Goal: Task Accomplishment & Management: Complete application form

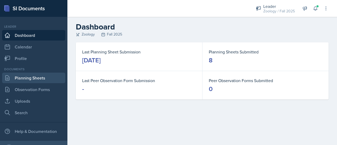
click at [41, 77] on link "Planning Sheets" at bounding box center [33, 78] width 63 height 11
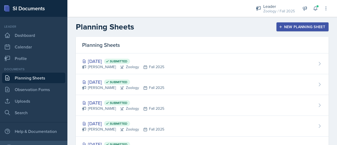
click at [306, 32] on header "Planning Sheets New Planning Sheet" at bounding box center [202, 27] width 270 height 20
click at [303, 28] on div "New Planning Sheet" at bounding box center [302, 27] width 45 height 4
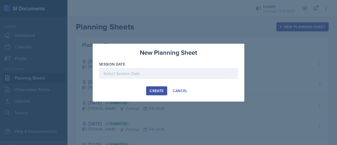
click at [170, 76] on div at bounding box center [168, 73] width 139 height 11
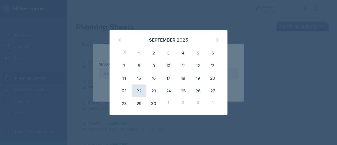
click at [135, 90] on div "22" at bounding box center [139, 91] width 15 height 13
type input "[DATE]"
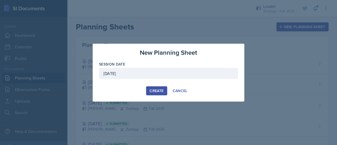
click at [149, 87] on button "Create" at bounding box center [156, 90] width 21 height 9
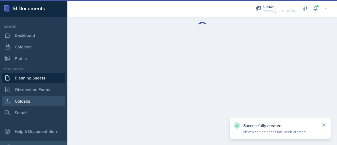
click at [35, 101] on link "Uploads" at bounding box center [33, 101] width 63 height 11
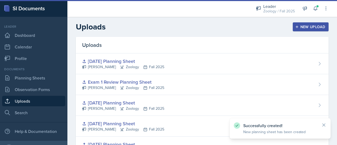
click at [308, 25] on div "New Upload" at bounding box center [310, 27] width 29 height 4
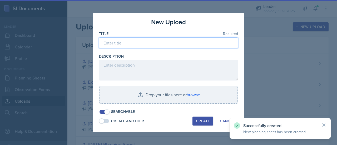
click at [153, 45] on input at bounding box center [168, 42] width 139 height 11
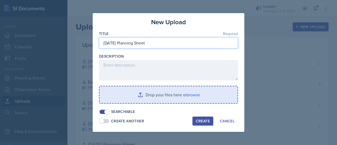
type input "[DATE] Planning Sheet"
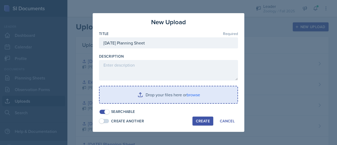
click at [152, 94] on input "file" at bounding box center [169, 94] width 138 height 17
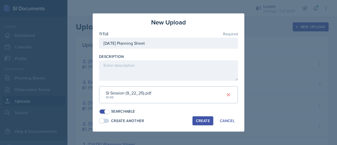
click at [207, 120] on div "Create" at bounding box center [203, 121] width 14 height 4
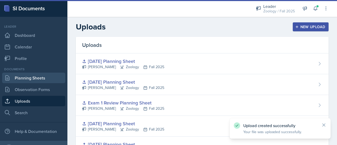
click at [31, 76] on link "Planning Sheets" at bounding box center [33, 78] width 63 height 11
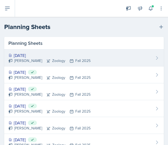
click at [66, 56] on div "[DATE]" at bounding box center [49, 55] width 82 height 6
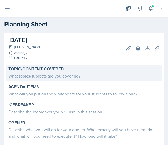
click at [46, 75] on div "What topics/subjects are you covering?" at bounding box center [83, 76] width 151 height 6
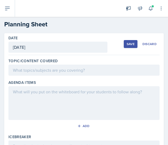
click at [40, 72] on div at bounding box center [83, 70] width 151 height 11
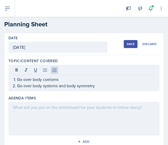
click at [47, 113] on div at bounding box center [83, 119] width 151 height 34
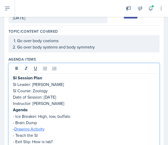
scroll to position [58, 0]
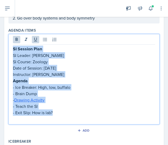
drag, startPoint x: 78, startPoint y: 112, endPoint x: 7, endPoint y: 48, distance: 95.6
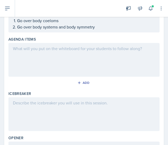
click at [54, 44] on div at bounding box center [83, 60] width 151 height 34
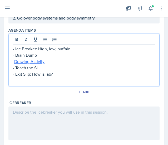
click at [38, 80] on p at bounding box center [84, 80] width 142 height 6
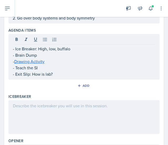
click at [42, 108] on div at bounding box center [83, 117] width 151 height 34
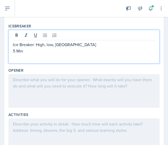
scroll to position [121, 0]
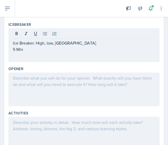
click at [60, 81] on div at bounding box center [83, 89] width 151 height 34
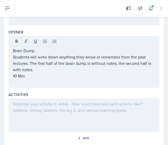
click at [65, 111] on div at bounding box center [83, 115] width 151 height 34
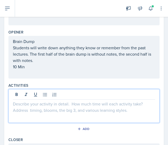
scroll to position [167, 0]
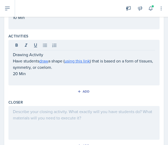
click at [61, 121] on div at bounding box center [83, 123] width 151 height 34
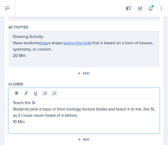
scroll to position [230, 0]
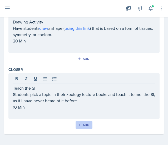
click at [84, 123] on div "Add" at bounding box center [83, 125] width 11 height 4
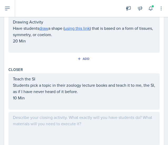
click at [55, 117] on div at bounding box center [83, 129] width 151 height 34
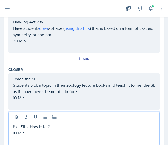
scroll to position [0, 0]
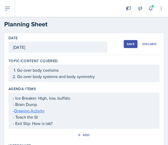
click at [127, 45] on div "Save" at bounding box center [131, 44] width 8 height 4
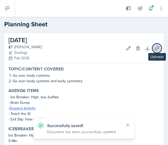
click at [154, 48] on icon at bounding box center [156, 48] width 5 height 5
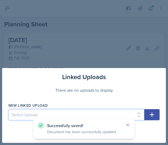
click at [69, 114] on select "Select Upload [DATE] Planning Sheet [DATE] Planning Sheet [DATE] Planning Sheet…" at bounding box center [76, 114] width 136 height 11
select select "4b93f861-be50-4984-ae25-87d205d0d93a"
click at [8, 109] on select "Select Upload [DATE] Planning Sheet [DATE] Planning Sheet [DATE] Planning Sheet…" at bounding box center [76, 114] width 136 height 11
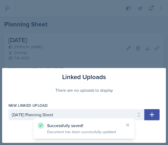
click at [150, 116] on icon "button" at bounding box center [152, 114] width 6 height 6
select select
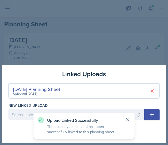
click at [127, 120] on icon at bounding box center [127, 119] width 3 height 3
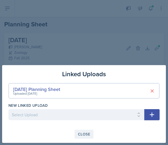
click at [84, 133] on div "Close" at bounding box center [84, 134] width 12 height 4
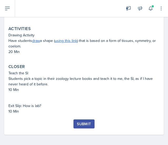
scroll to position [167, 0]
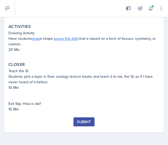
click at [82, 126] on div "Submit" at bounding box center [83, 124] width 151 height 15
click at [82, 123] on div "Submit" at bounding box center [84, 122] width 14 height 4
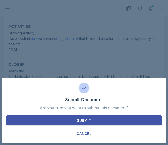
click at [90, 124] on button "Submit" at bounding box center [83, 120] width 155 height 10
